Goal: Find specific page/section: Find specific page/section

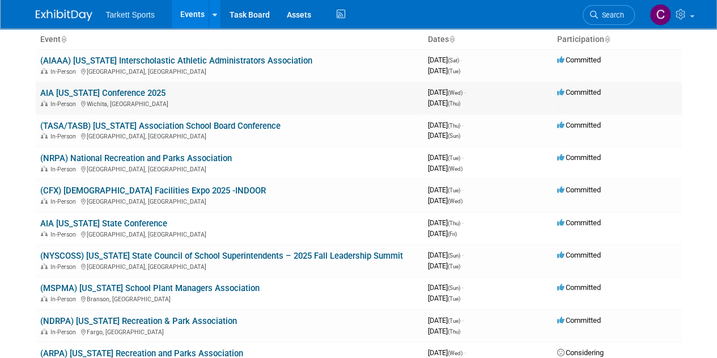
scroll to position [74, 0]
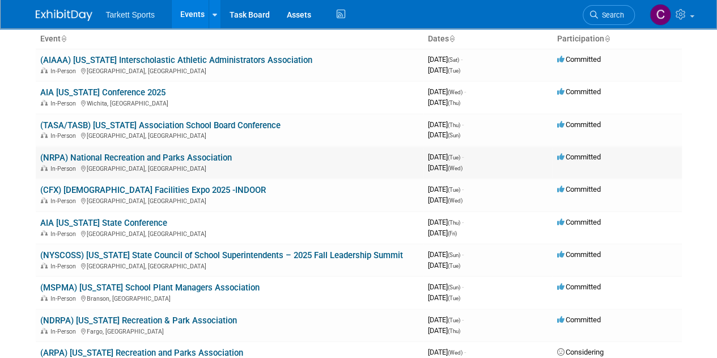
click at [221, 155] on link "(NRPA) National Recreation and Parks Association" at bounding box center [136, 157] width 192 height 10
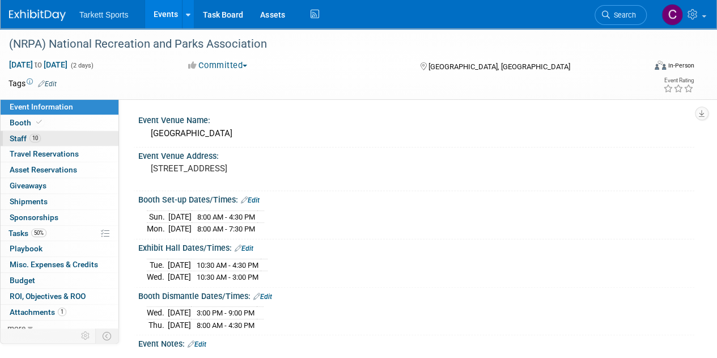
click at [62, 141] on link "10 Staff 10" at bounding box center [60, 138] width 118 height 15
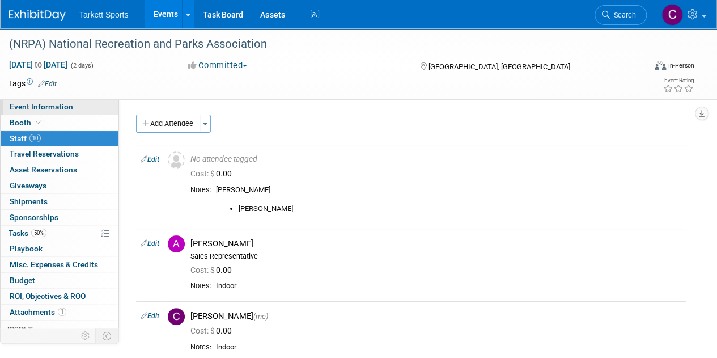
click at [57, 107] on span "Event Information" at bounding box center [41, 106] width 63 height 9
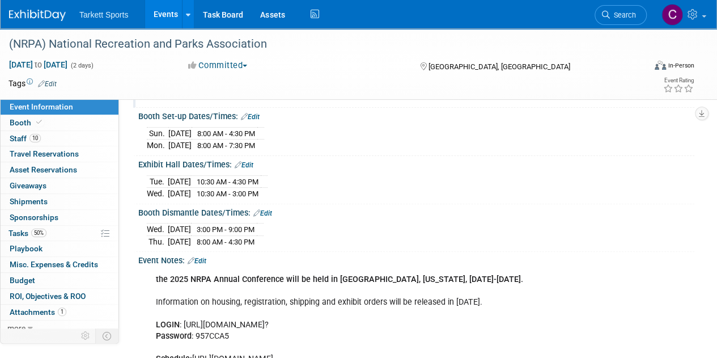
scroll to position [83, 0]
